Goal: Task Accomplishment & Management: Use online tool/utility

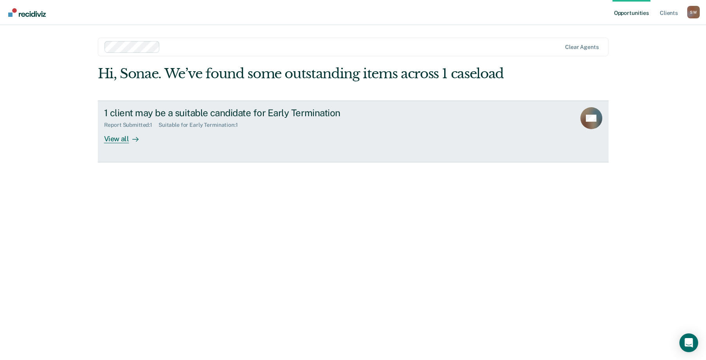
click at [109, 141] on div "View all" at bounding box center [126, 135] width 44 height 15
